Goal: Check status: Check status

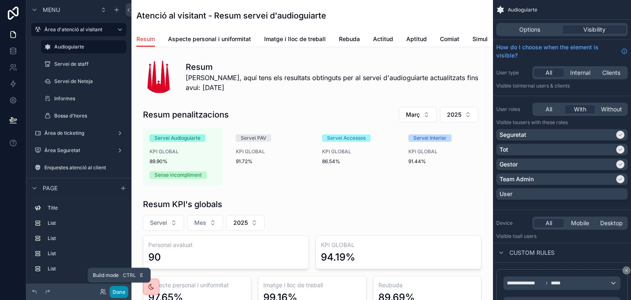
click at [116, 293] on button "Done" at bounding box center [119, 292] width 18 height 12
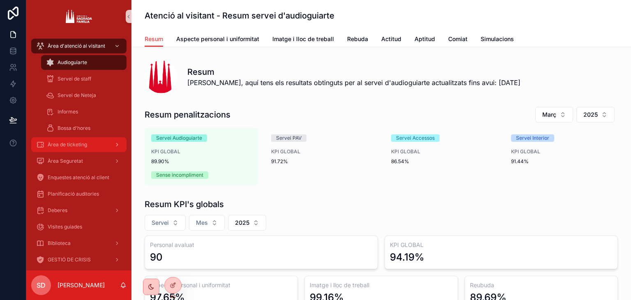
click at [79, 147] on span "Àrea de ticketing" at bounding box center [67, 144] width 39 height 7
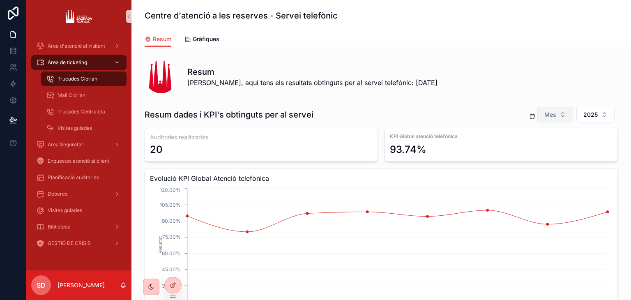
click at [546, 113] on span "Mes" at bounding box center [551, 115] width 12 height 8
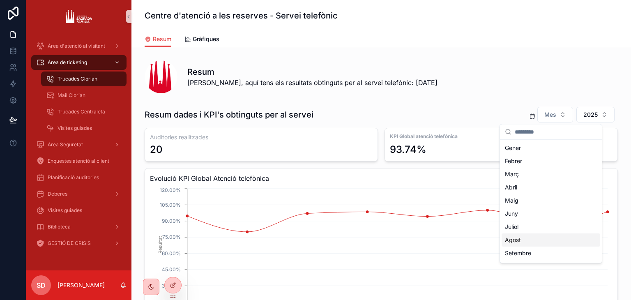
click at [525, 244] on div "Agost" at bounding box center [551, 240] width 99 height 13
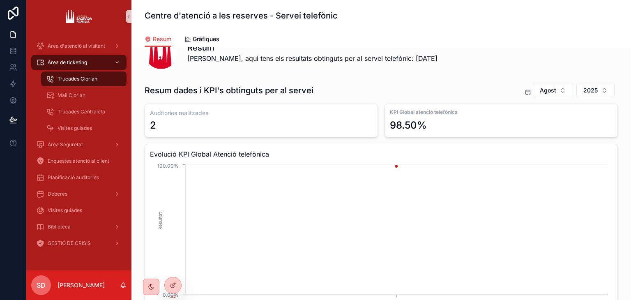
scroll to position [24, 0]
